Goal: Navigation & Orientation: Find specific page/section

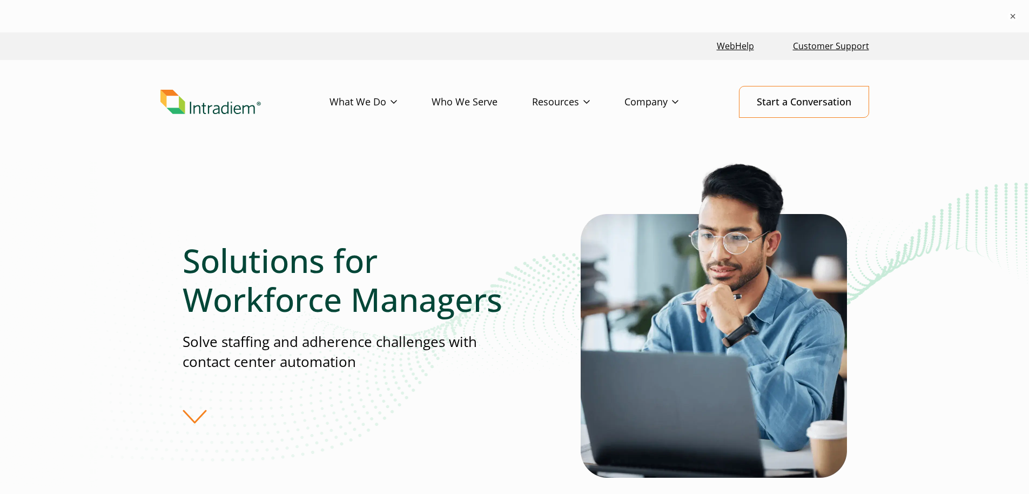
click at [232, 110] on img "Link to homepage of Intradiem" at bounding box center [210, 102] width 100 height 25
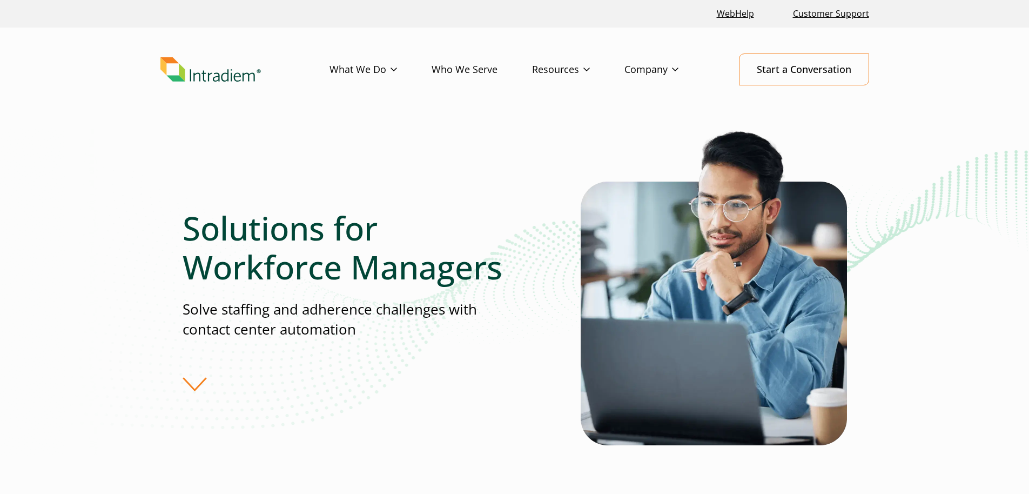
click at [196, 381] on div "Solutions for Workforce Managers Solve staffing and adherence challenges with c…" at bounding box center [382, 299] width 398 height 183
click at [191, 392] on div "Solutions for Workforce Managers Solve staffing and adherence challenges with c…" at bounding box center [515, 300] width 664 height 342
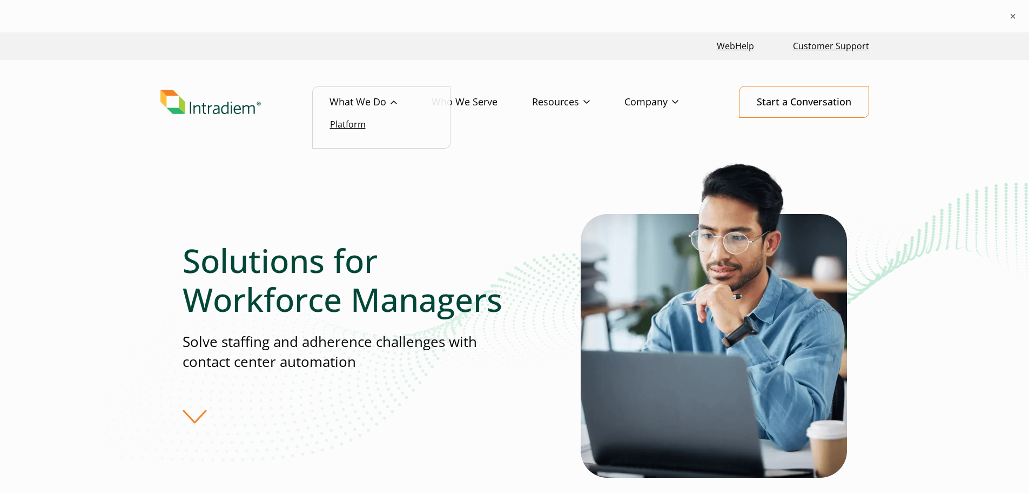
click at [347, 123] on link "Platform" at bounding box center [348, 124] width 36 height 12
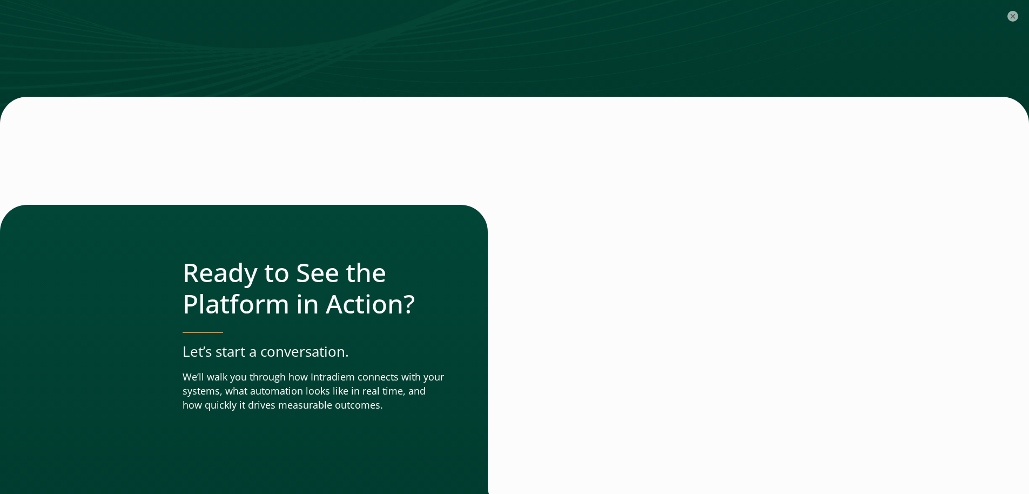
scroll to position [3785, 0]
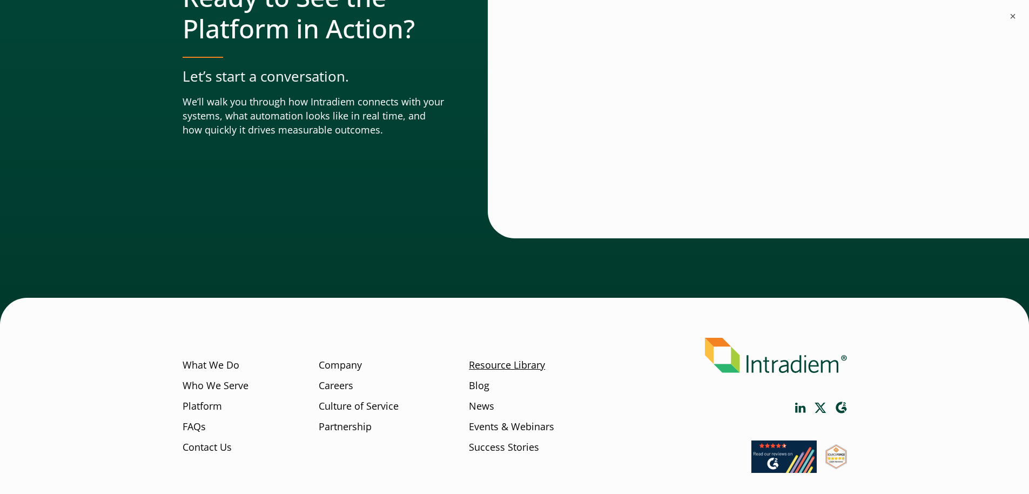
click at [523, 358] on link "Resource Library" at bounding box center [507, 365] width 76 height 14
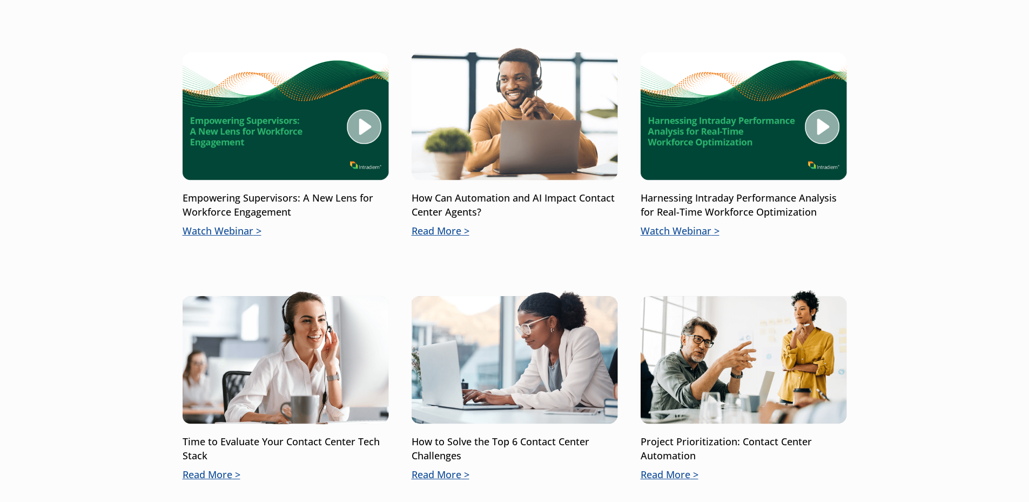
scroll to position [1597, 0]
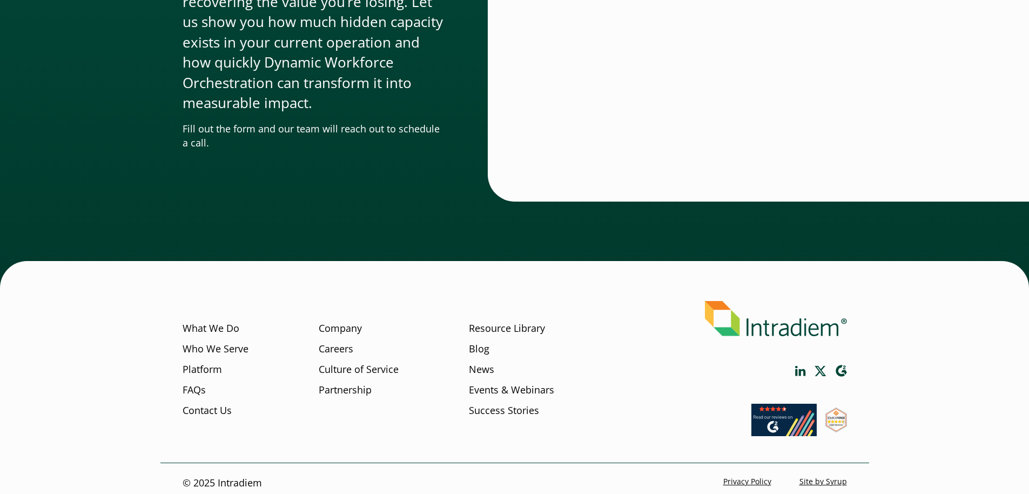
scroll to position [3277, 0]
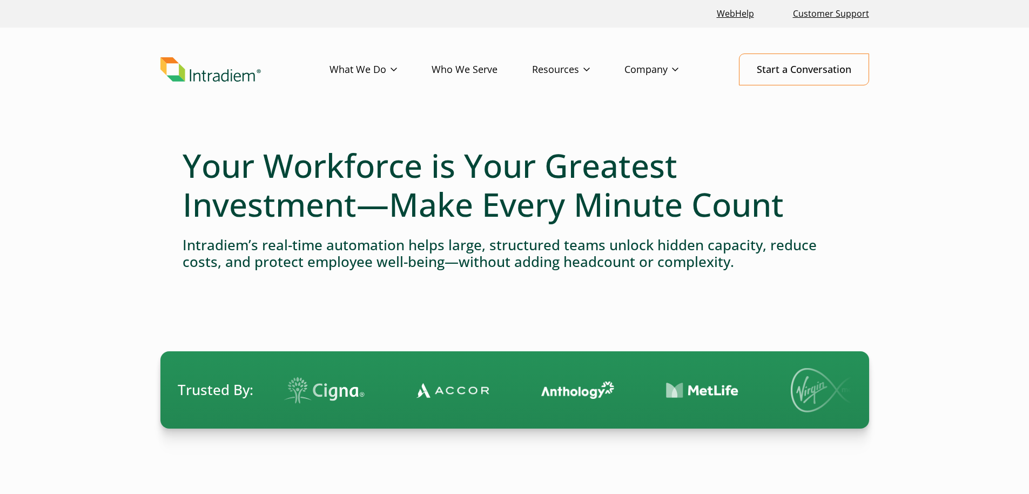
click at [666, 396] on img at bounding box center [702, 390] width 73 height 17
